Goal: Find specific page/section: Find specific page/section

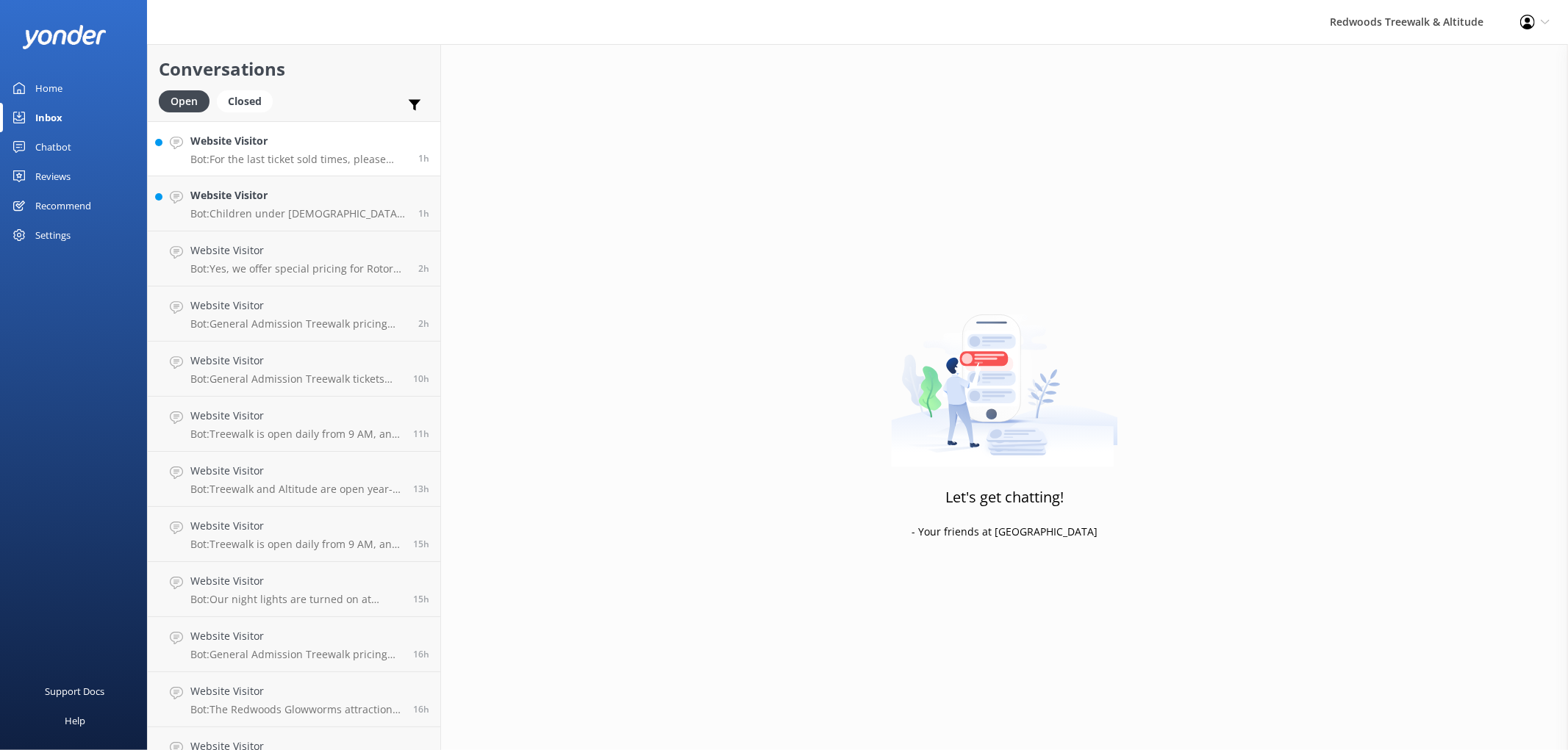
click at [283, 162] on p "Bot: For the last ticket sold times, please check our website FAQs at https://w…" at bounding box center [299, 160] width 217 height 13
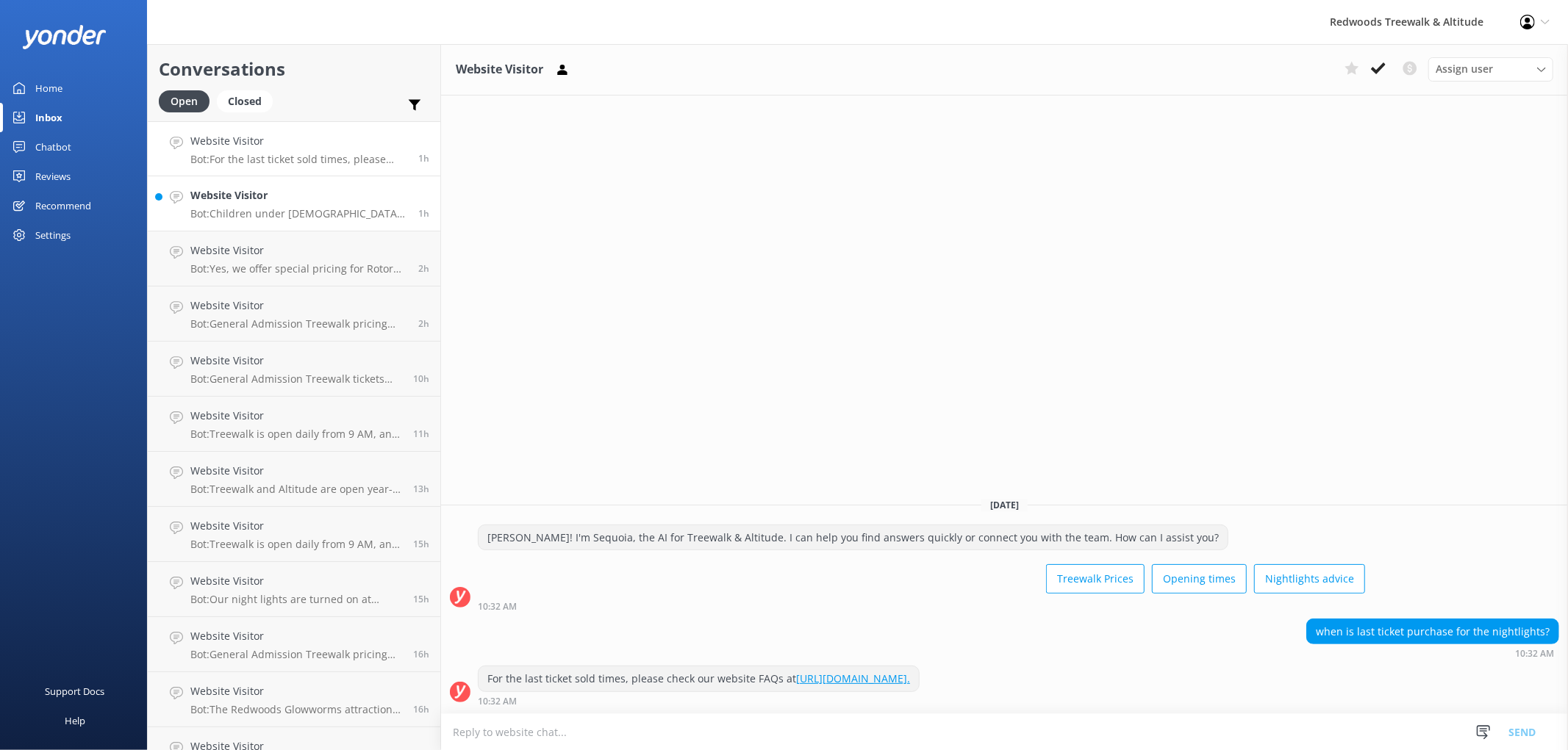
click at [270, 200] on h4 "Website Visitor" at bounding box center [299, 196] width 217 height 16
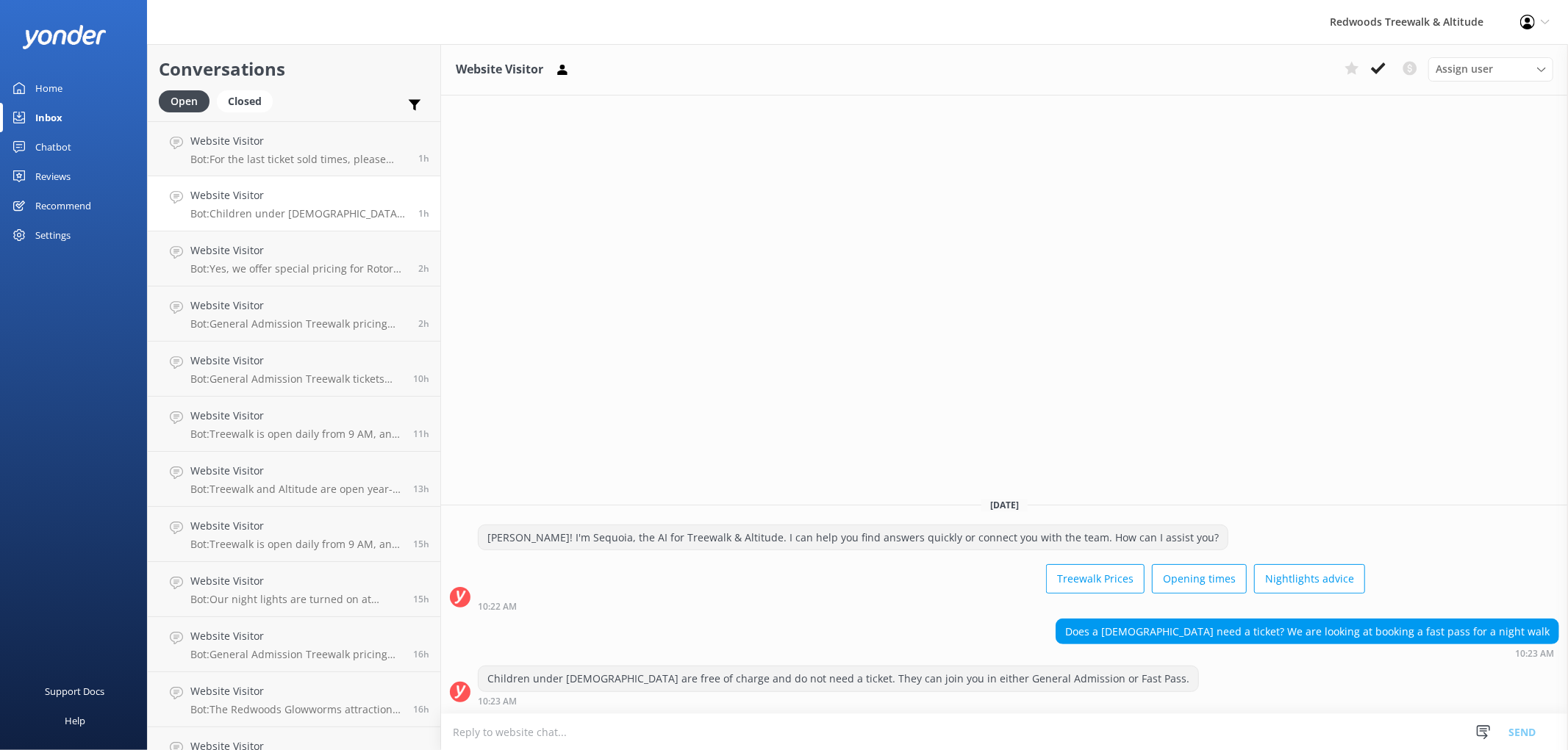
click at [71, 180] on link "Reviews" at bounding box center [73, 176] width 147 height 29
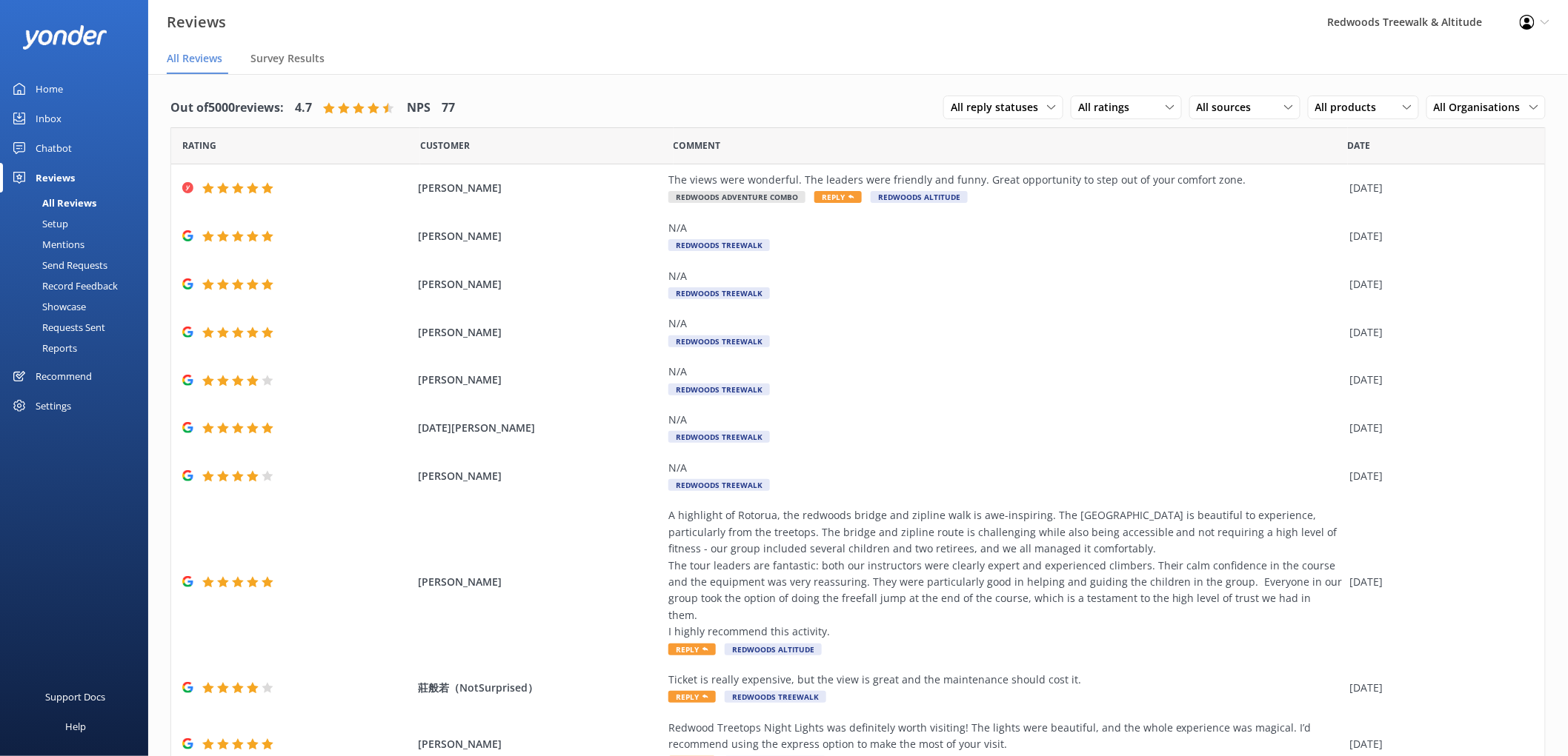
click at [64, 83] on link "Home" at bounding box center [74, 88] width 148 height 29
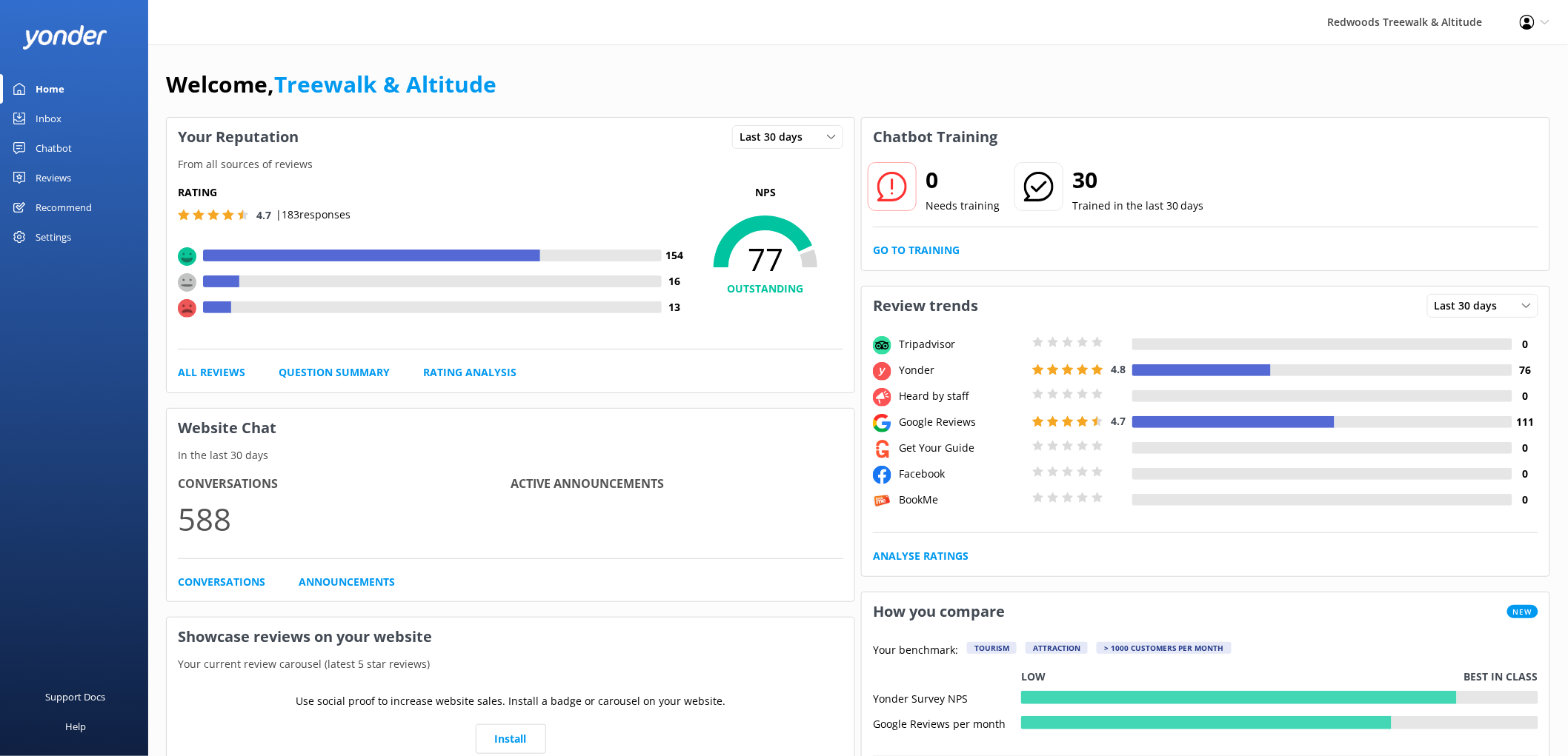
click at [70, 176] on div "Reviews" at bounding box center [53, 177] width 35 height 29
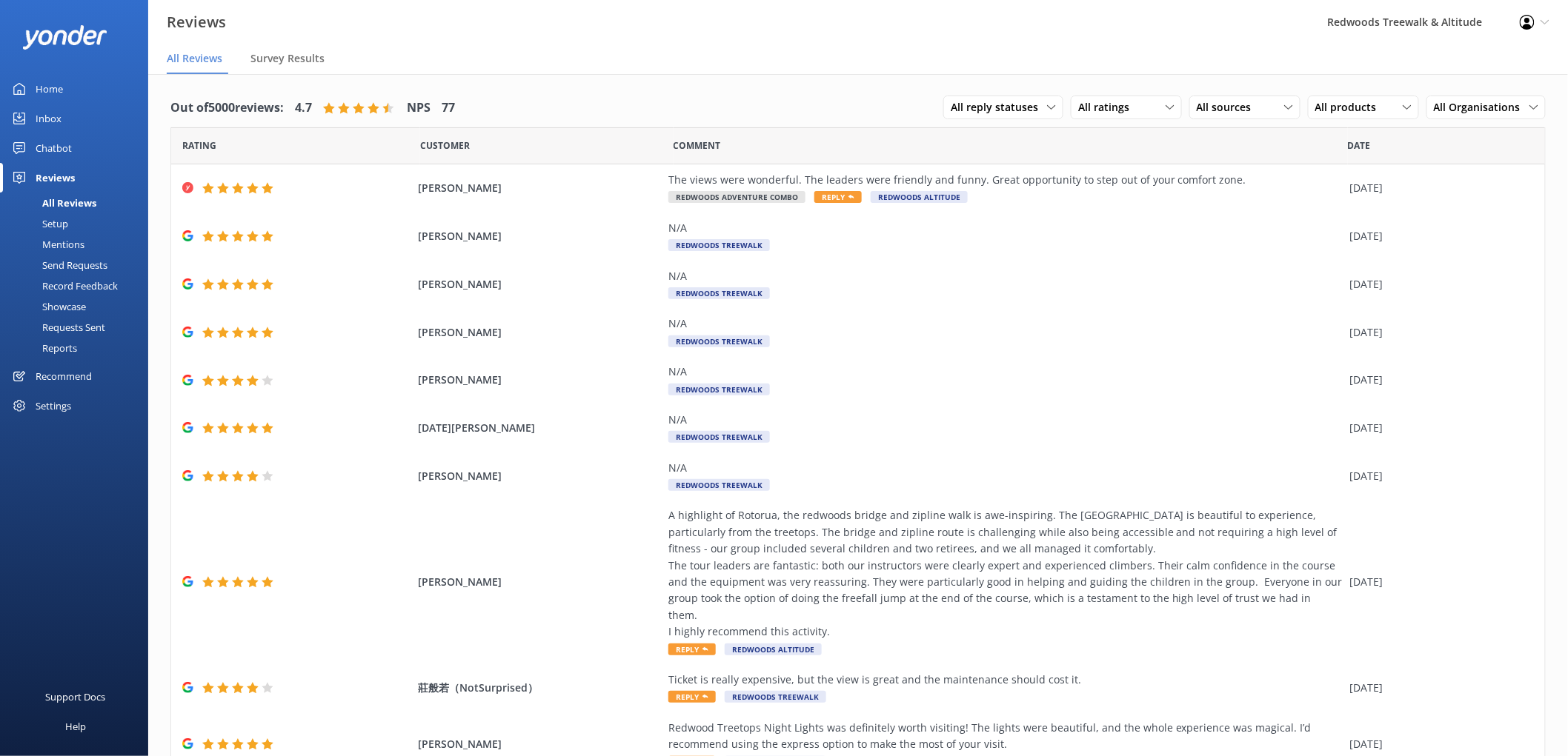
click at [96, 91] on link "Home" at bounding box center [74, 88] width 148 height 29
